Goal: Navigation & Orientation: Go to known website

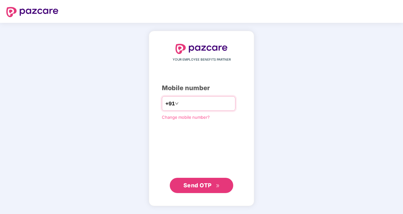
click at [201, 107] on input "number" at bounding box center [206, 103] width 52 height 10
